Goal: Navigation & Orientation: Find specific page/section

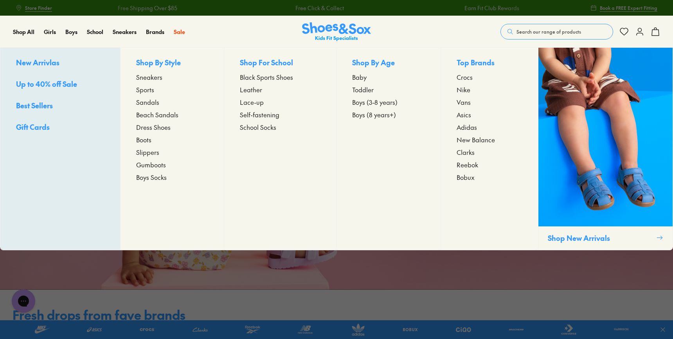
click at [364, 76] on span "Baby" at bounding box center [359, 76] width 14 height 9
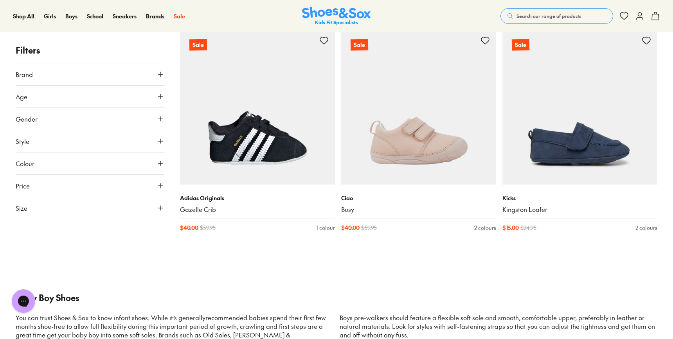
scroll to position [2117, 0]
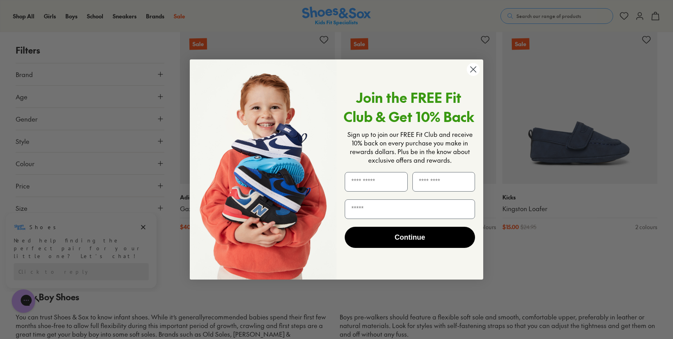
click at [470, 70] on circle "Close dialog" at bounding box center [472, 69] width 13 height 13
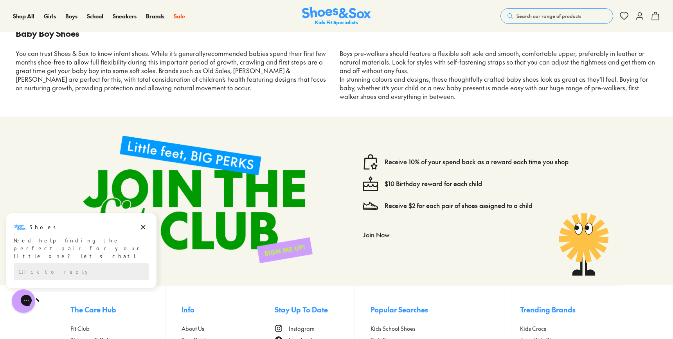
scroll to position [2515, 0]
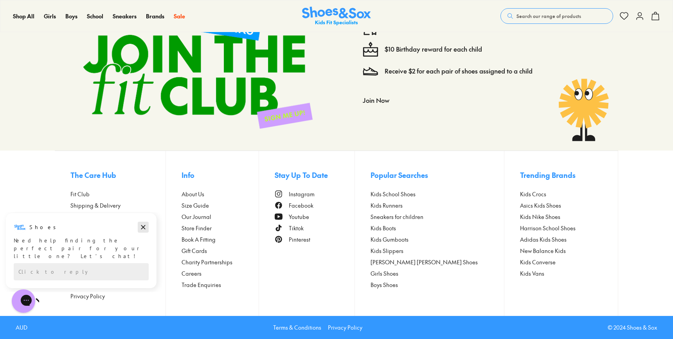
click at [142, 226] on icon "Dismiss campaign" at bounding box center [143, 227] width 4 height 4
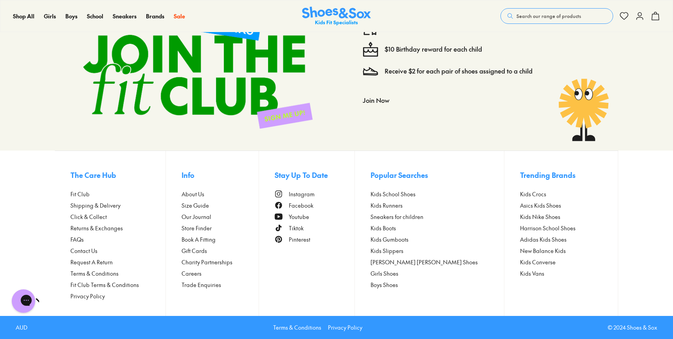
click at [204, 227] on span "Store Finder" at bounding box center [196, 228] width 30 height 8
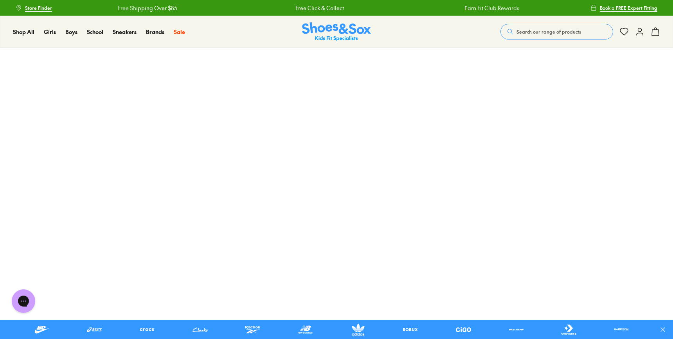
click at [408, 327] on link at bounding box center [411, 329] width 40 height 13
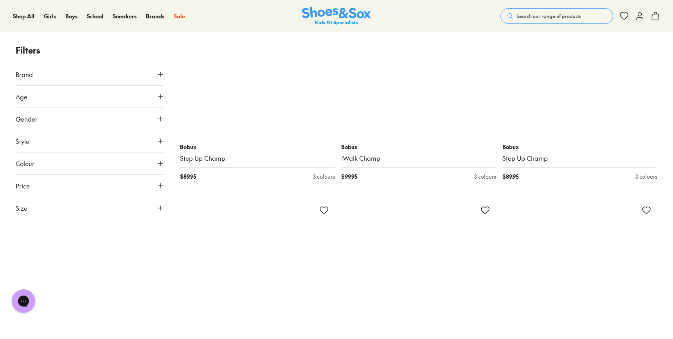
scroll to position [4156, 0]
